Goal: Subscribe to service/newsletter

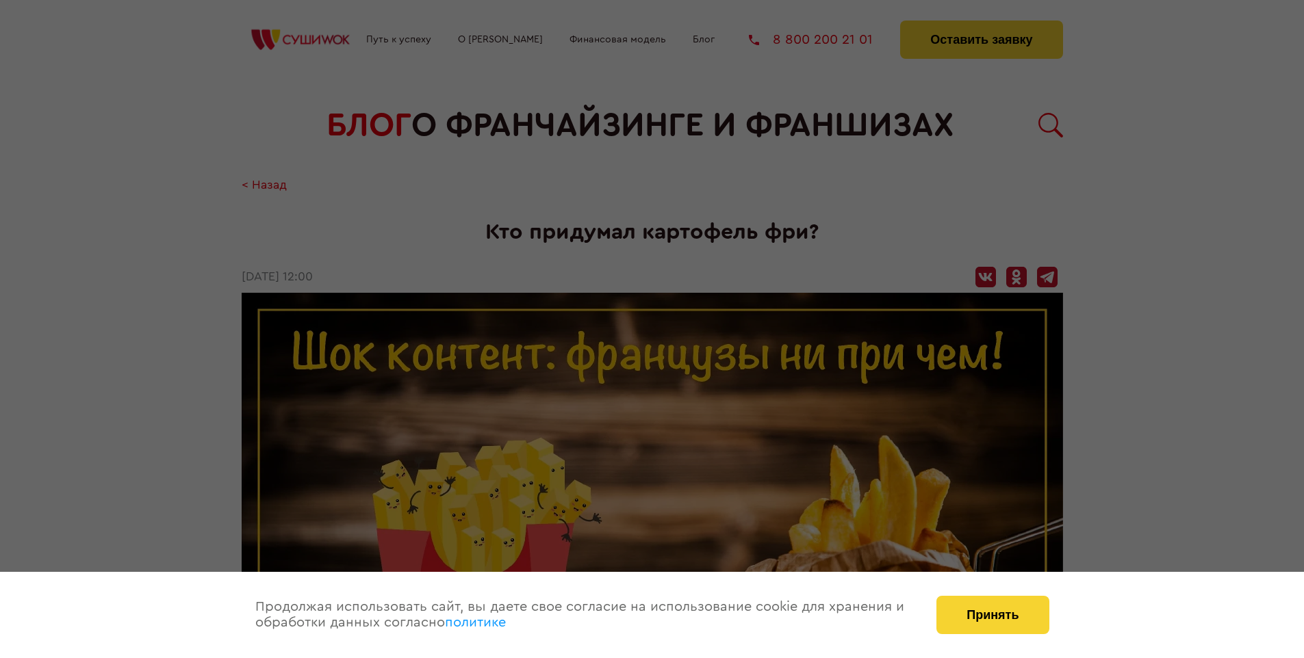
scroll to position [1786, 0]
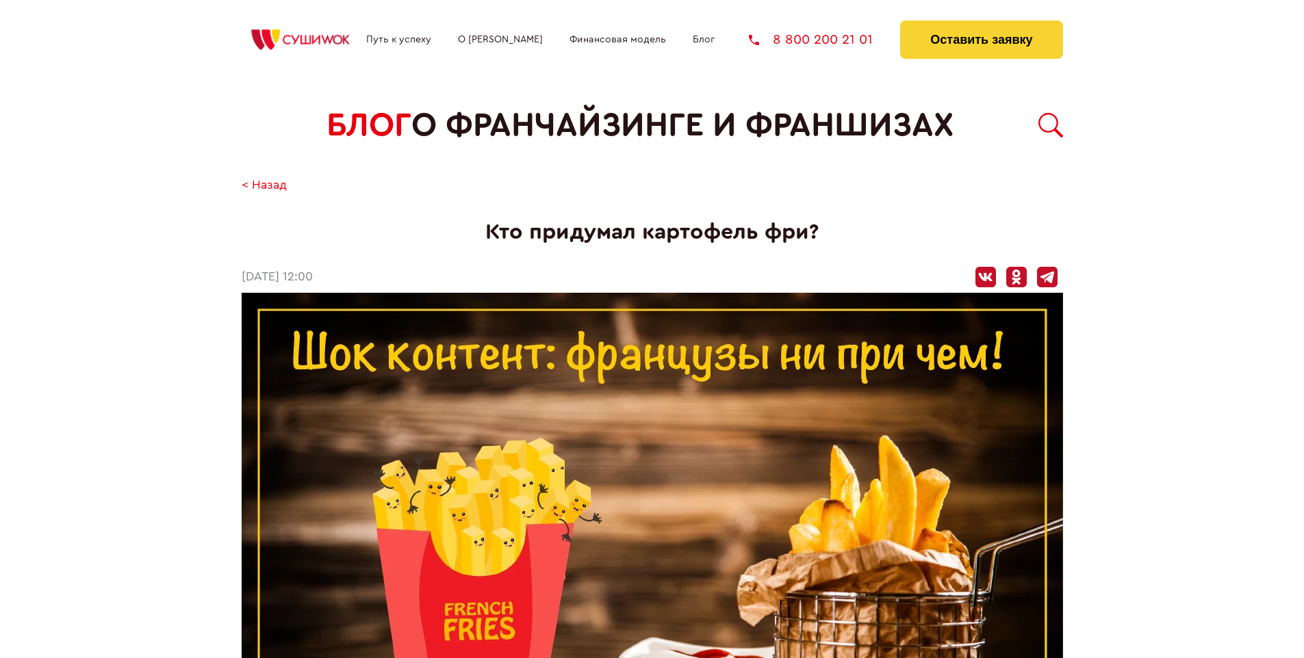
scroll to position [1786, 0]
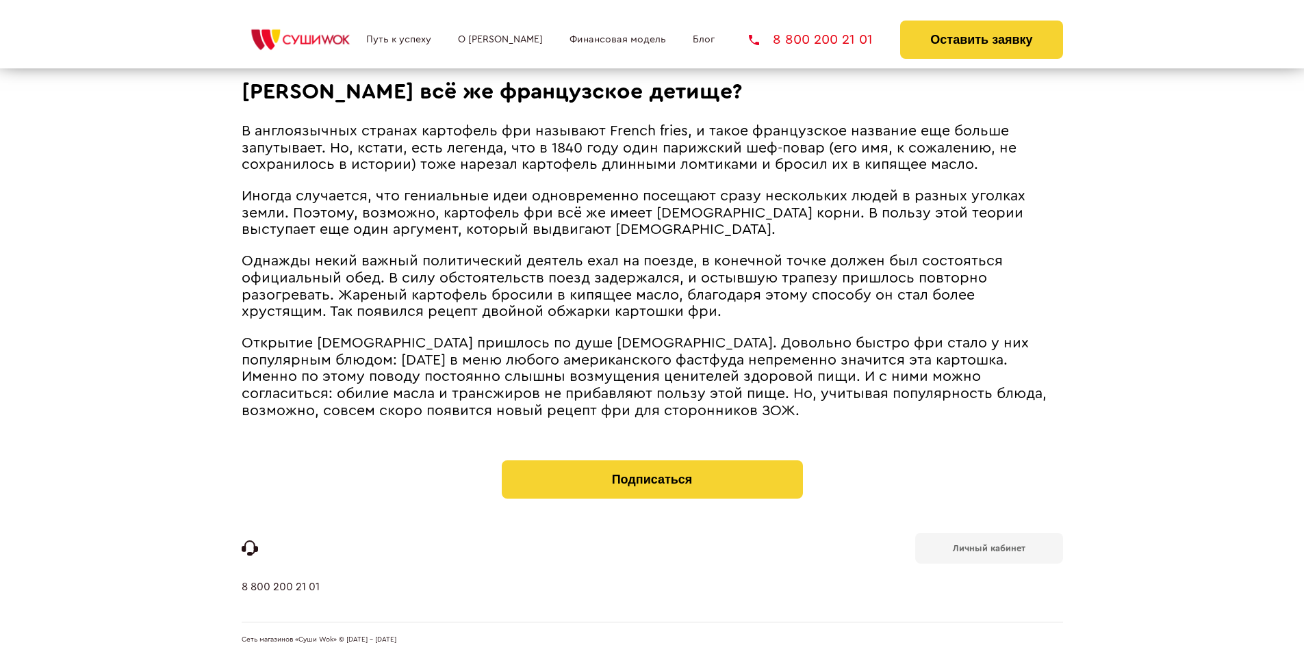
click at [988, 548] on b "Личный кабинет" at bounding box center [989, 548] width 73 height 9
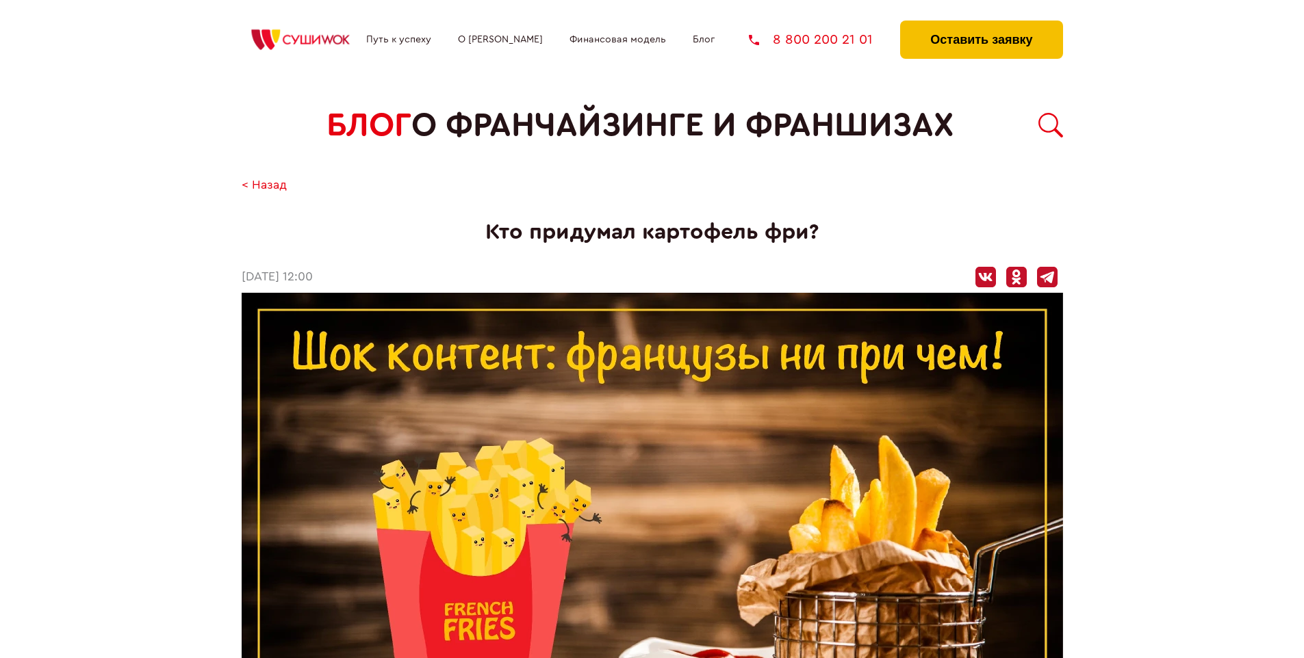
click at [981, 24] on button "Оставить заявку" at bounding box center [981, 40] width 162 height 38
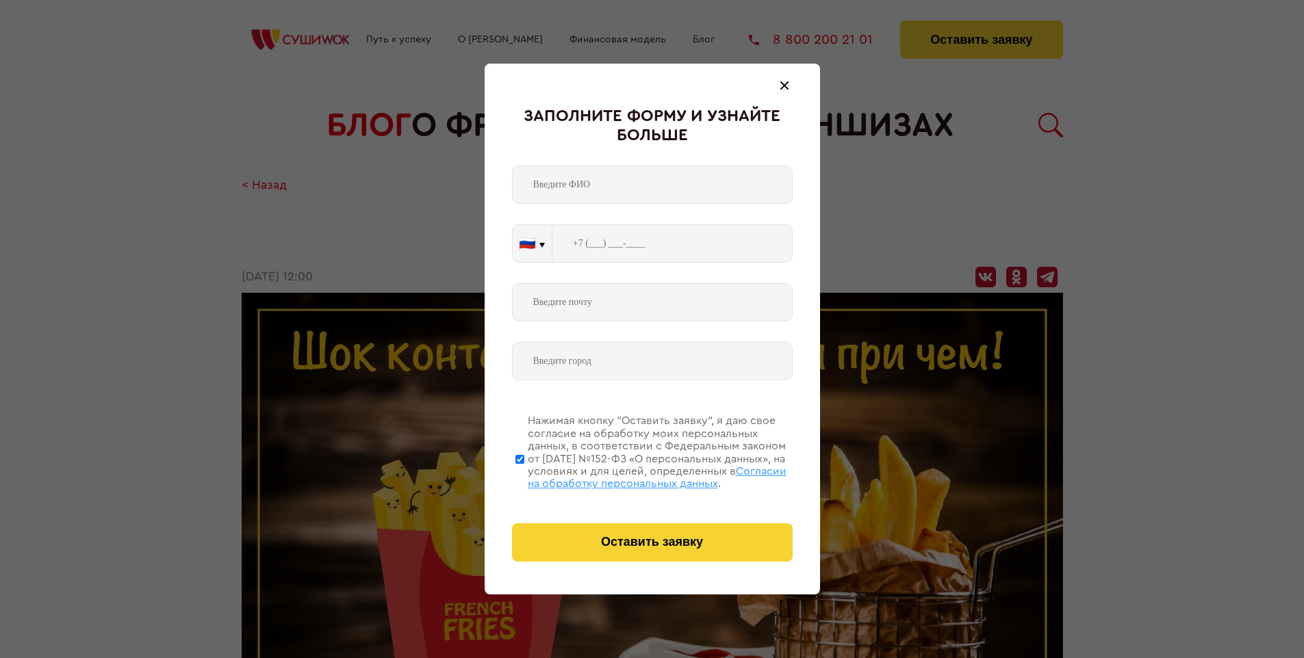
click at [634, 476] on span "Согласии на обработку персональных данных" at bounding box center [657, 477] width 259 height 23
click at [524, 476] on input "Нажимая кнопку “Оставить заявку”, я даю свое согласие на обработку моих персона…" at bounding box center [519, 459] width 9 height 110
checkbox input "false"
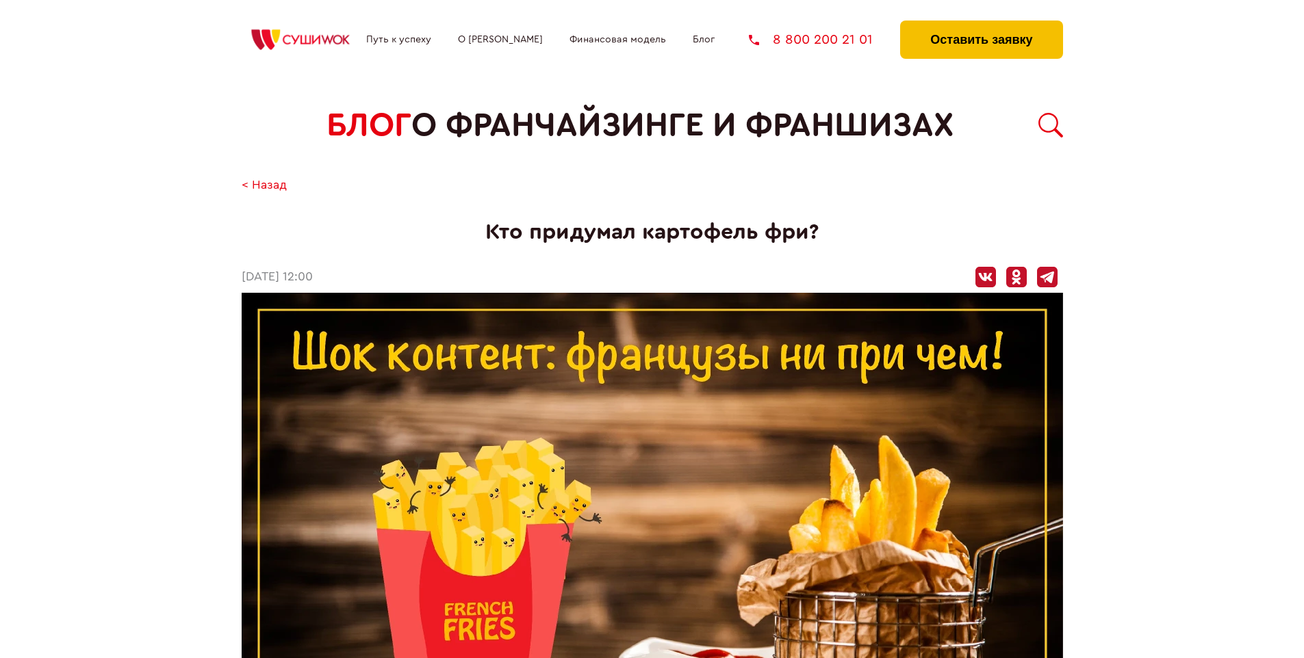
click at [981, 24] on button "Оставить заявку" at bounding box center [981, 40] width 162 height 38
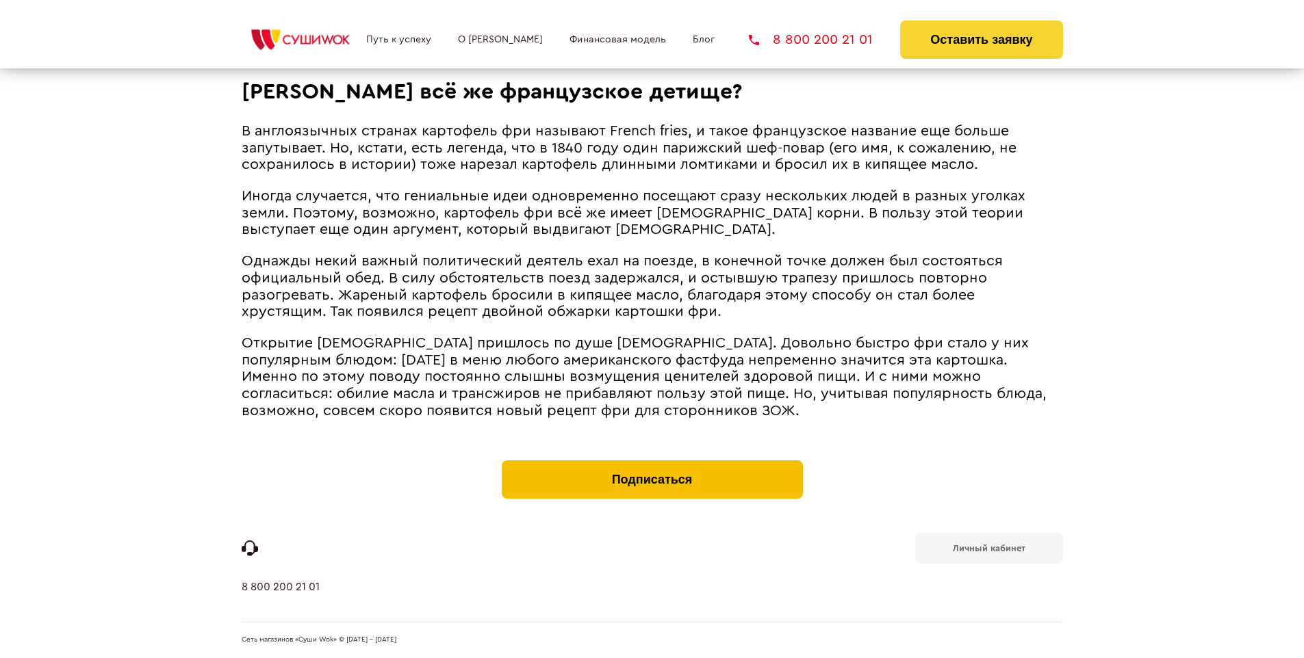
click at [652, 464] on button "Подписаться" at bounding box center [652, 480] width 301 height 38
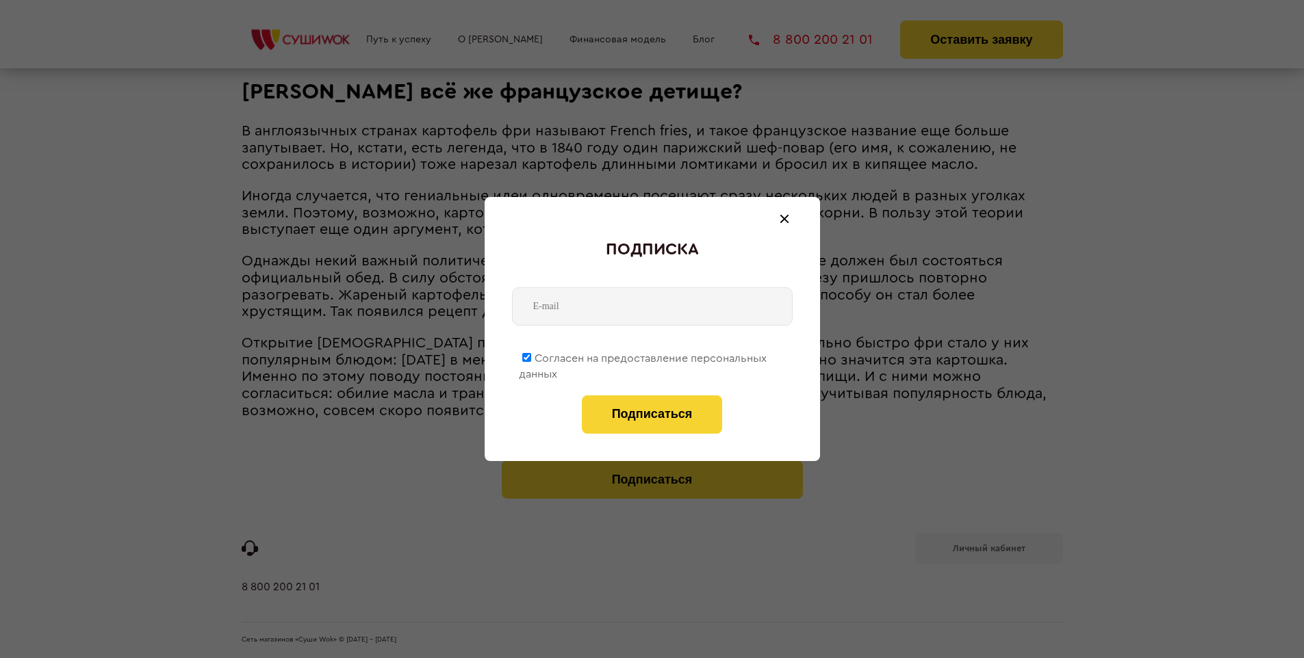
click at [643, 356] on span "Согласен на предоставление персональных данных" at bounding box center [643, 366] width 248 height 27
click at [531, 356] on input "Согласен на предоставление персональных данных" at bounding box center [526, 357] width 9 height 9
checkbox input "false"
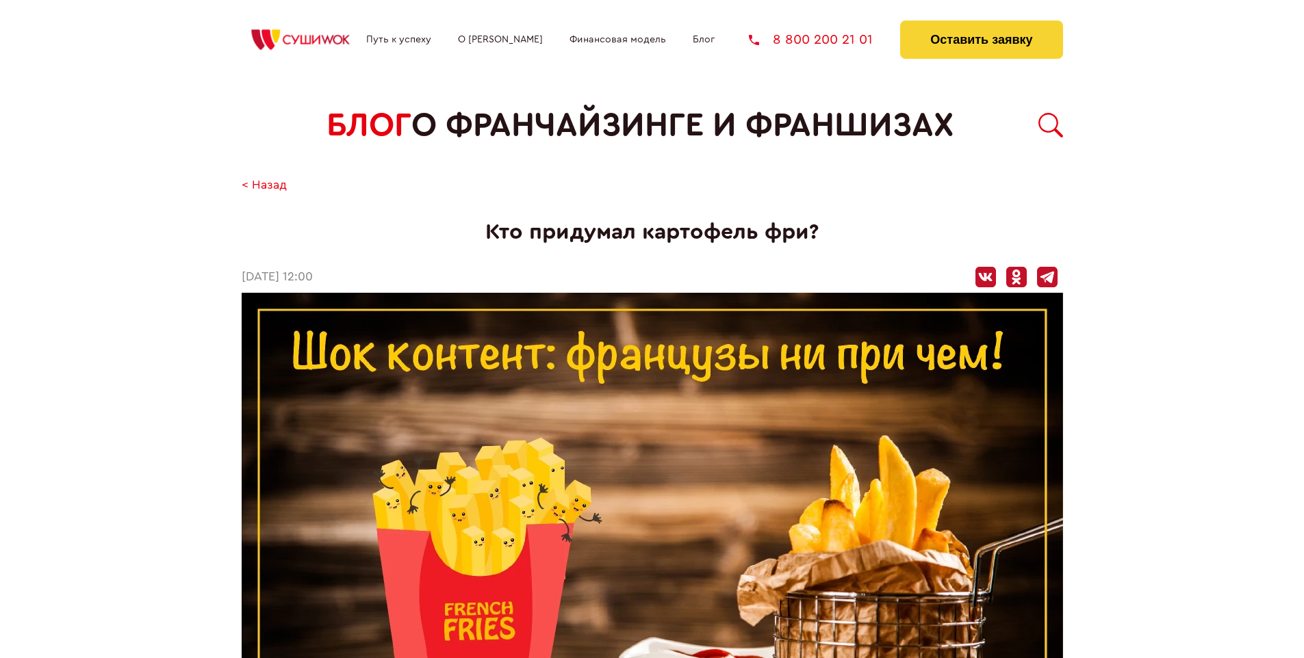
scroll to position [1786, 0]
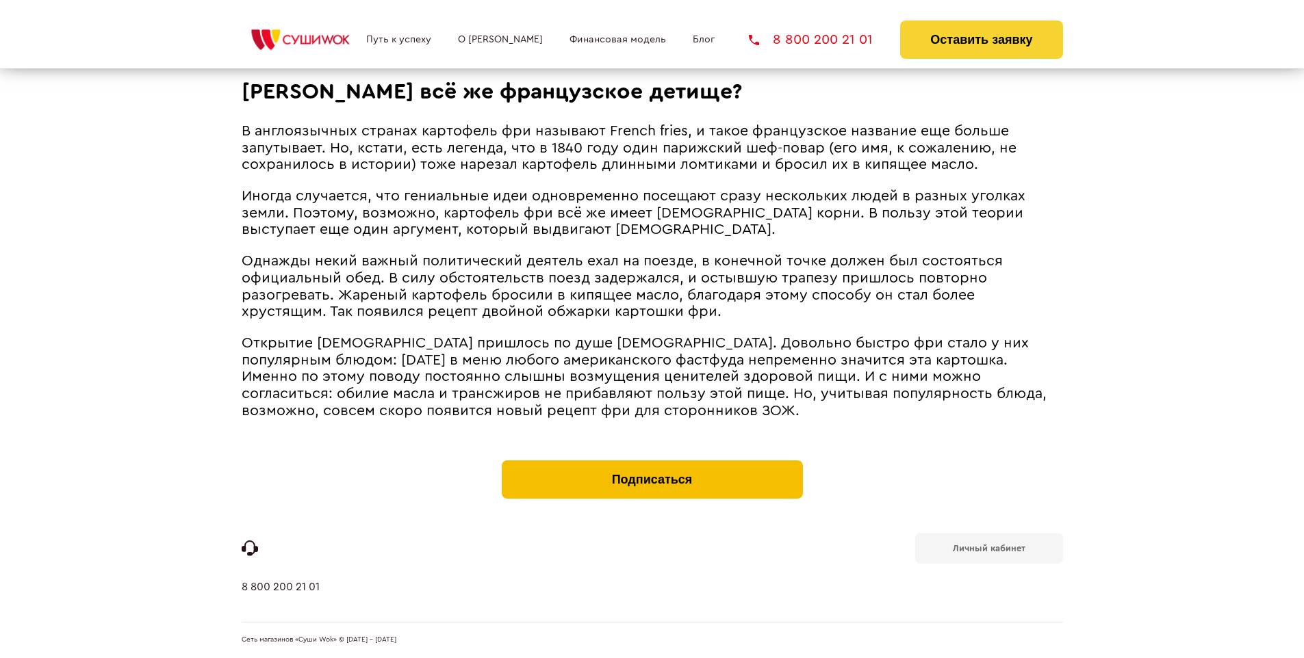
click at [652, 464] on button "Подписаться" at bounding box center [652, 480] width 301 height 38
